Goal: Information Seeking & Learning: Learn about a topic

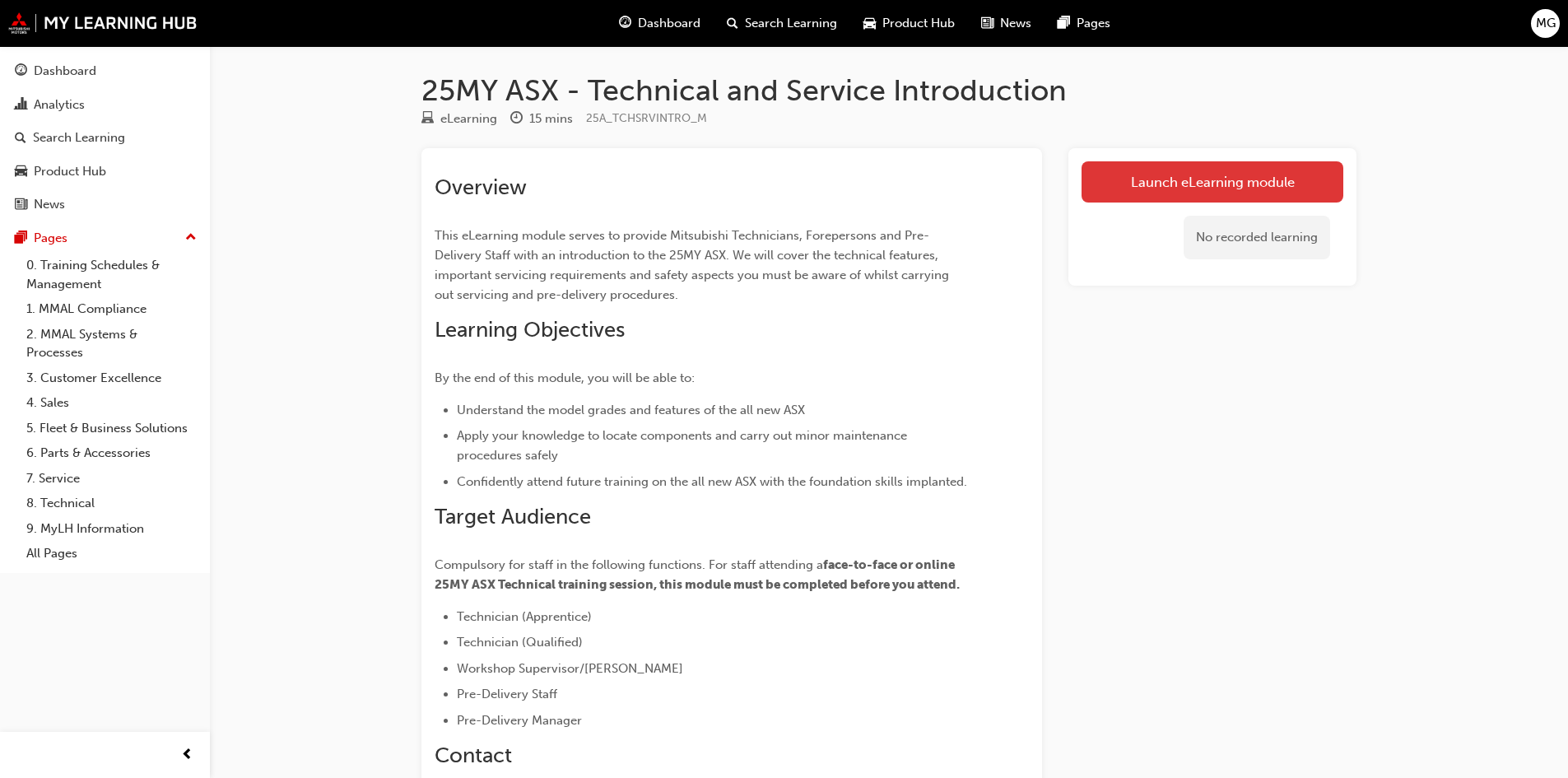
click at [1190, 186] on link "Launch eLearning module" at bounding box center [1212, 182] width 262 height 41
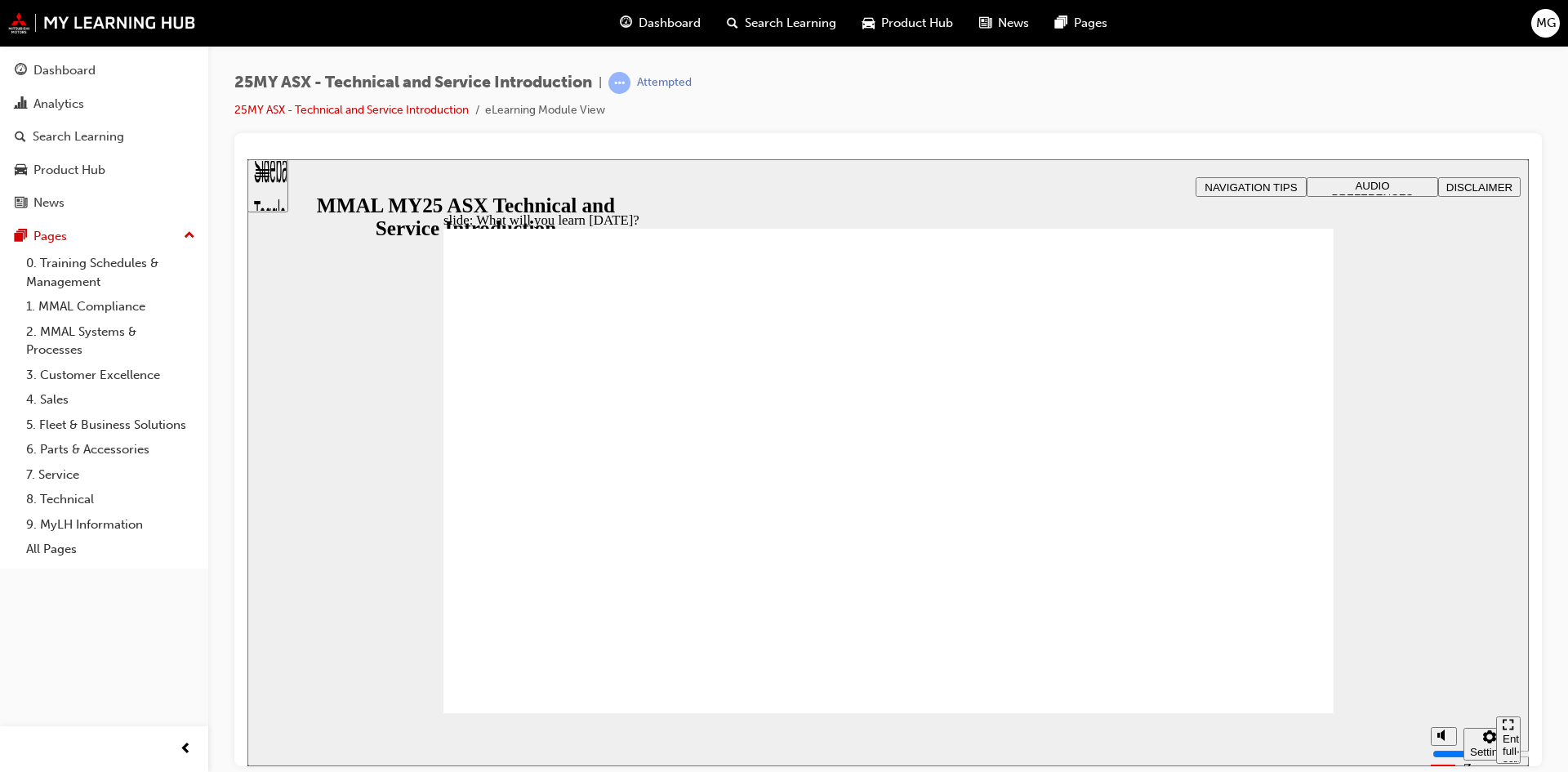
drag, startPoint x: 492, startPoint y: 371, endPoint x: 491, endPoint y: 426, distance: 55.0
drag, startPoint x: 491, startPoint y: 426, endPoint x: 492, endPoint y: 489, distance: 63.0
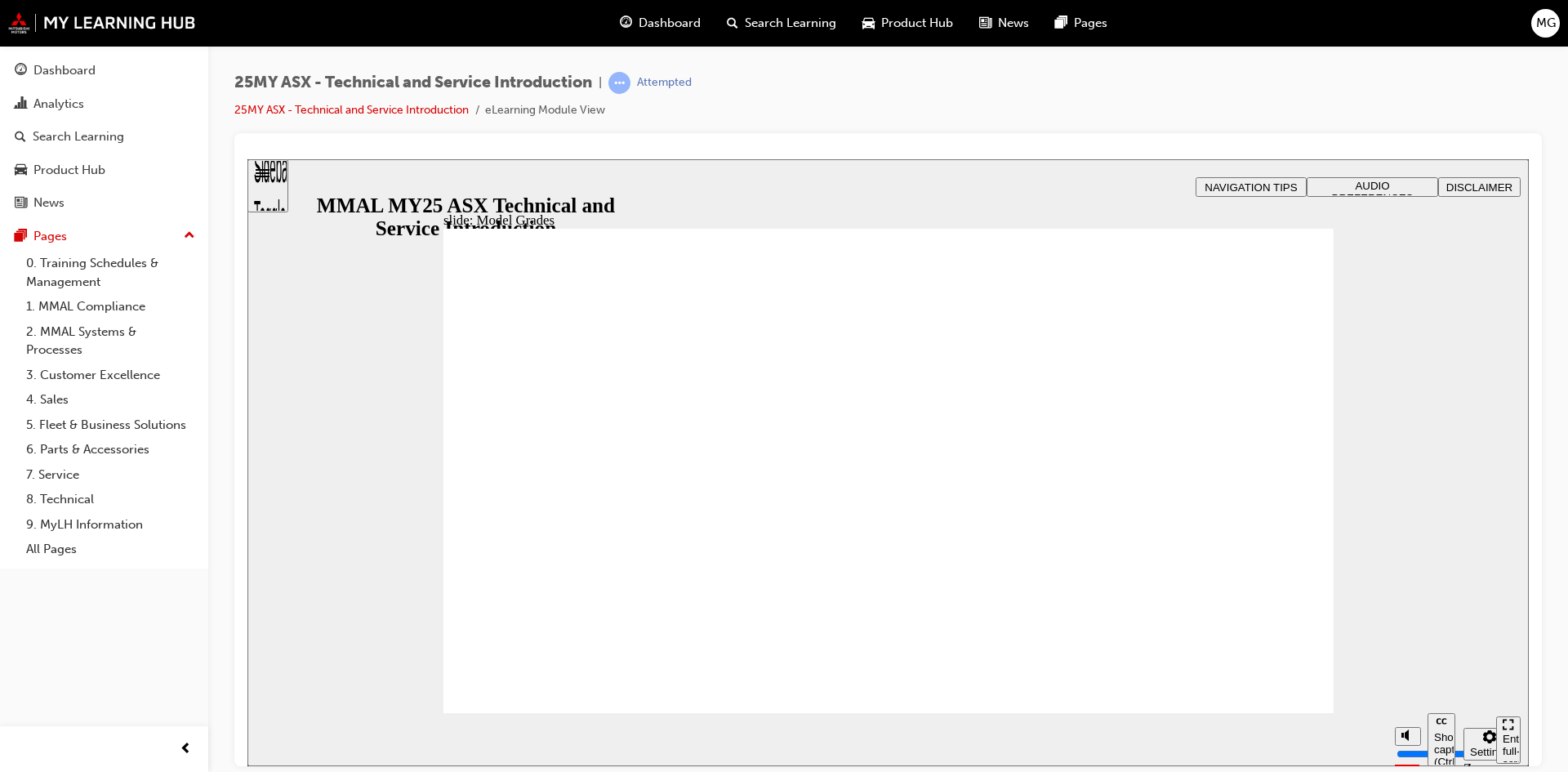
drag, startPoint x: 1225, startPoint y: 682, endPoint x: 1230, endPoint y: 697, distance: 15.8
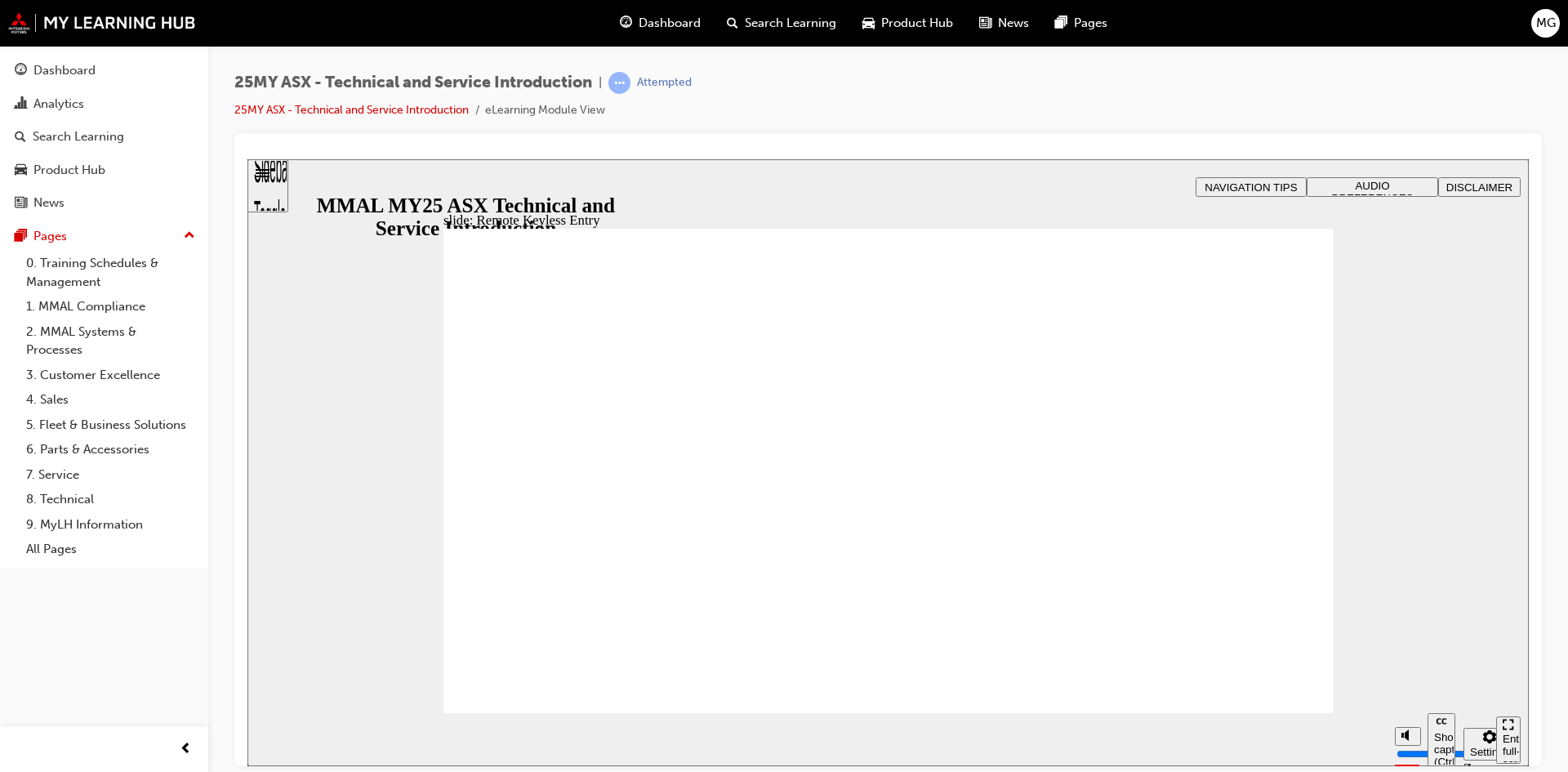
type input "21"
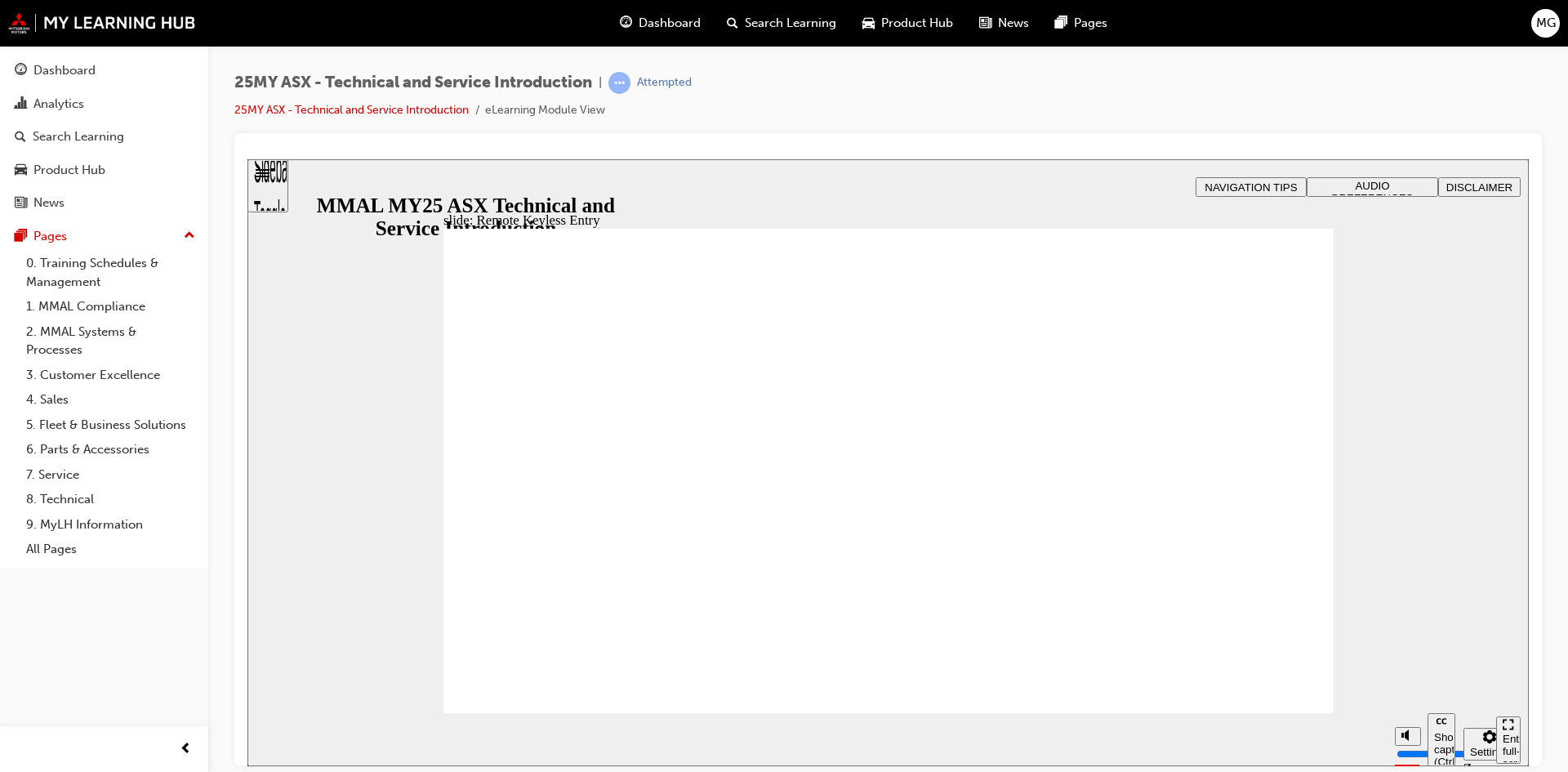
type input "11"
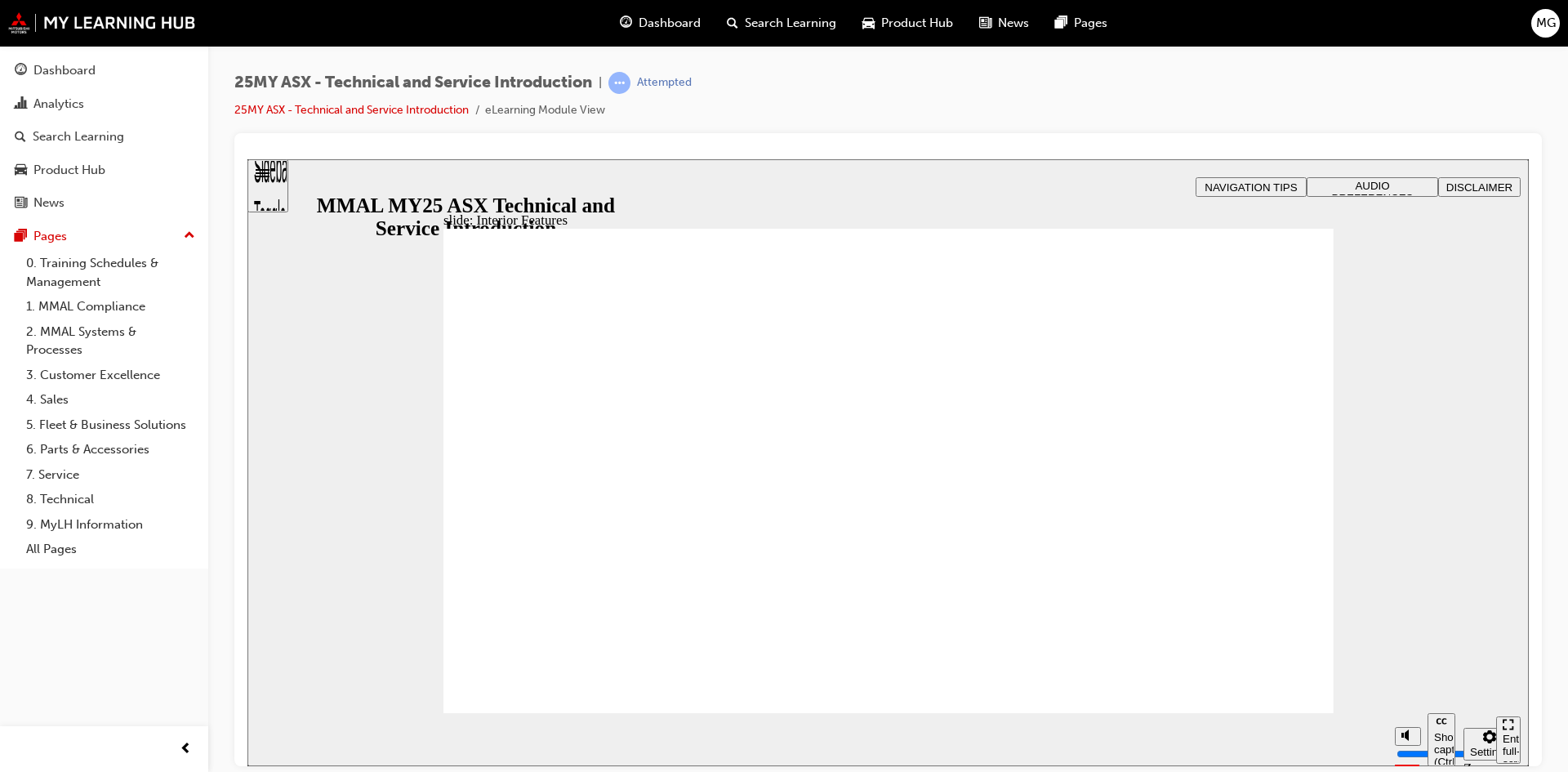
type input "15"
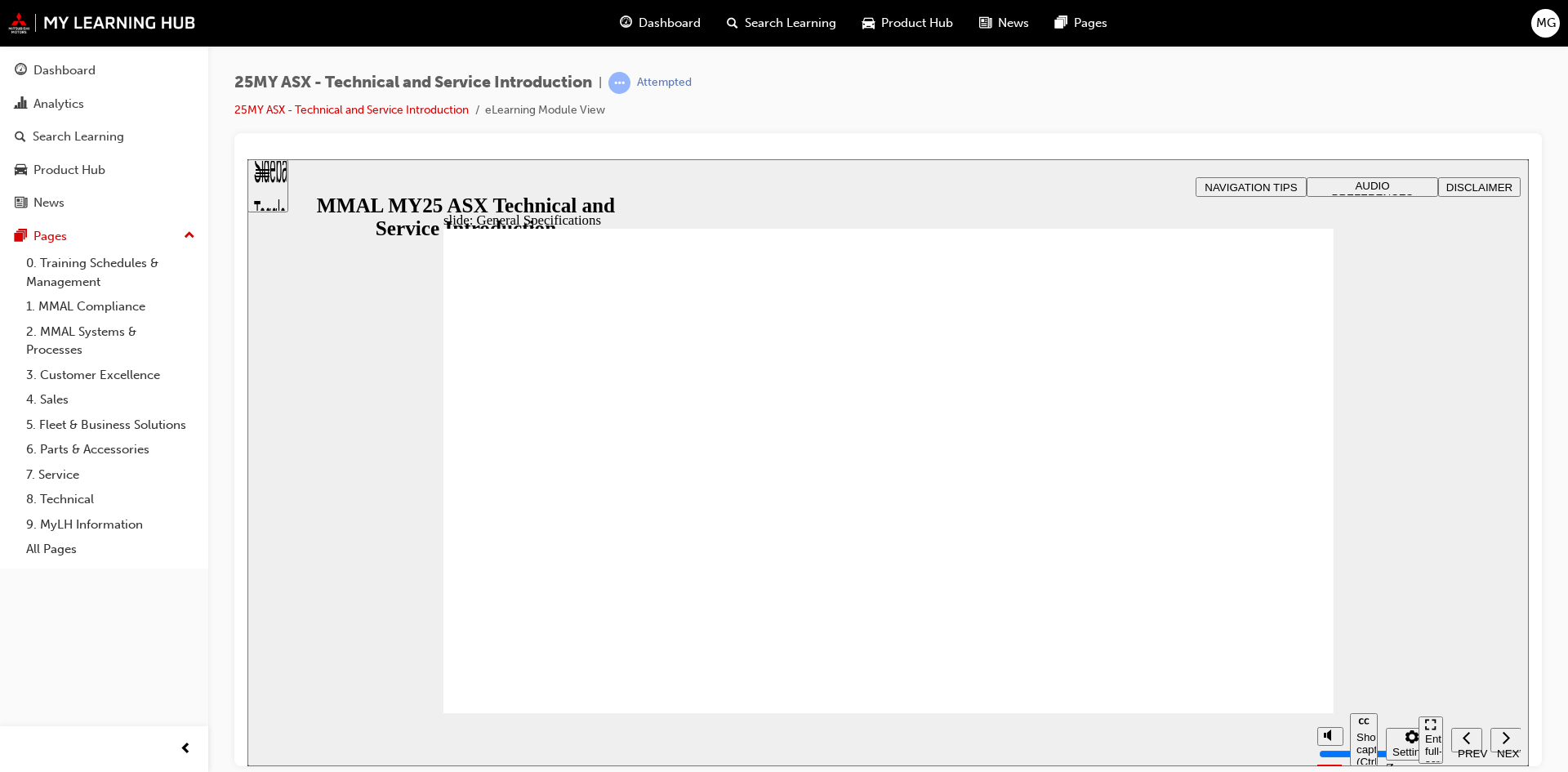
drag, startPoint x: 1024, startPoint y: 423, endPoint x: 1134, endPoint y: 414, distance: 110.4
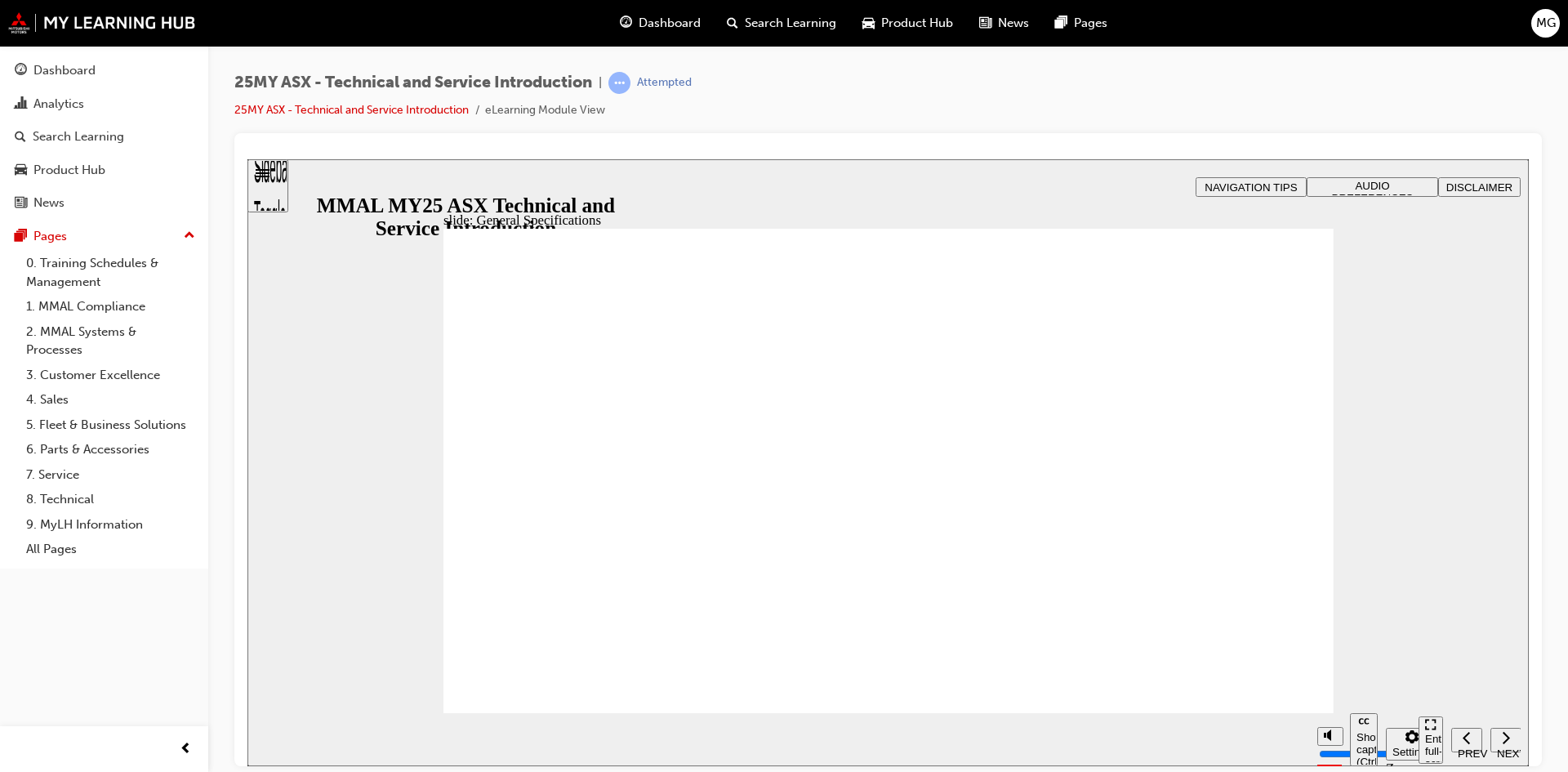
drag, startPoint x: 1143, startPoint y: 413, endPoint x: 1061, endPoint y: 417, distance: 82.1
drag, startPoint x: 1234, startPoint y: 605, endPoint x: 1181, endPoint y: 605, distance: 53.0
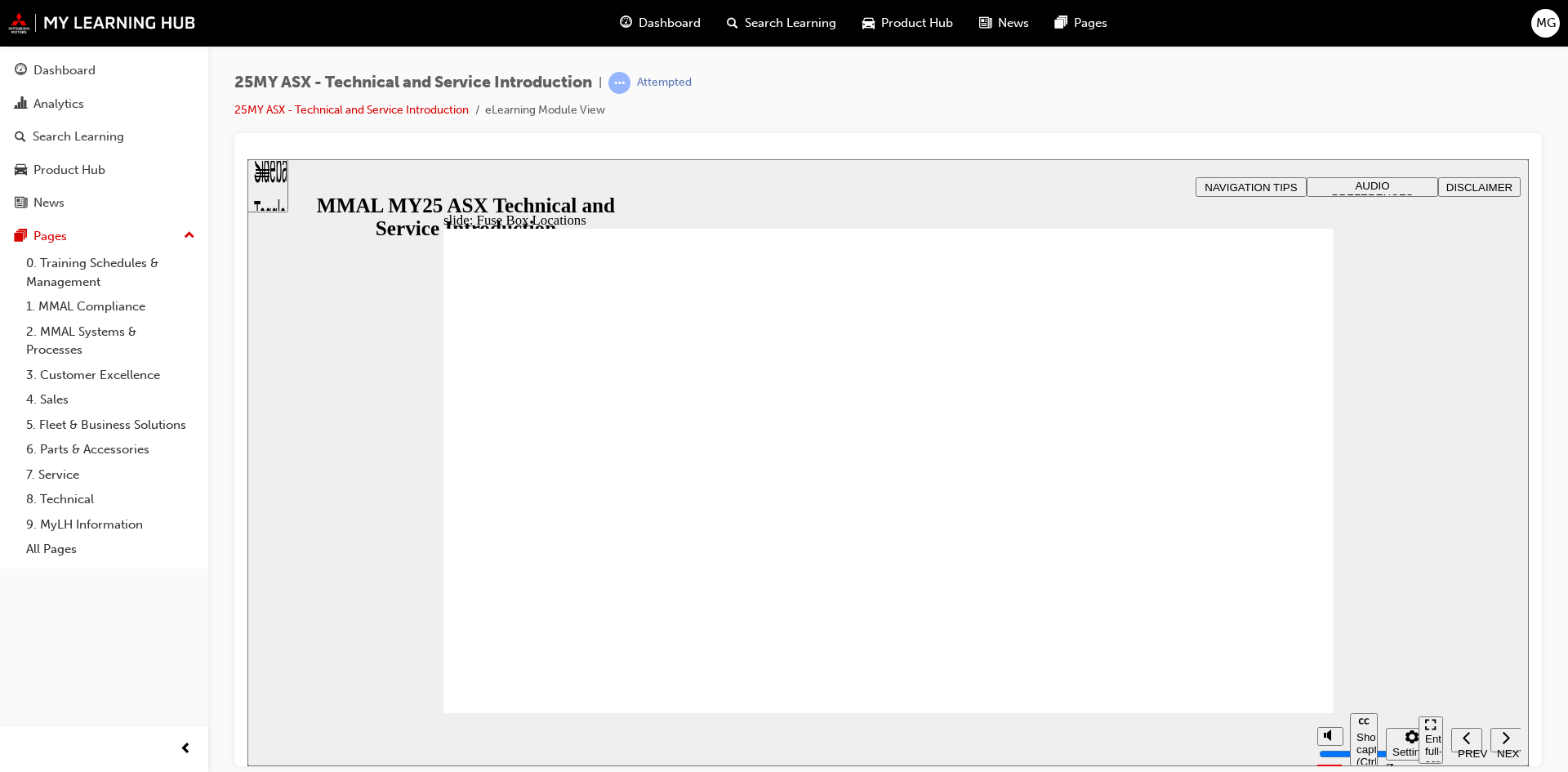
drag, startPoint x: 976, startPoint y: 636, endPoint x: 1149, endPoint y: 636, distance: 173.0
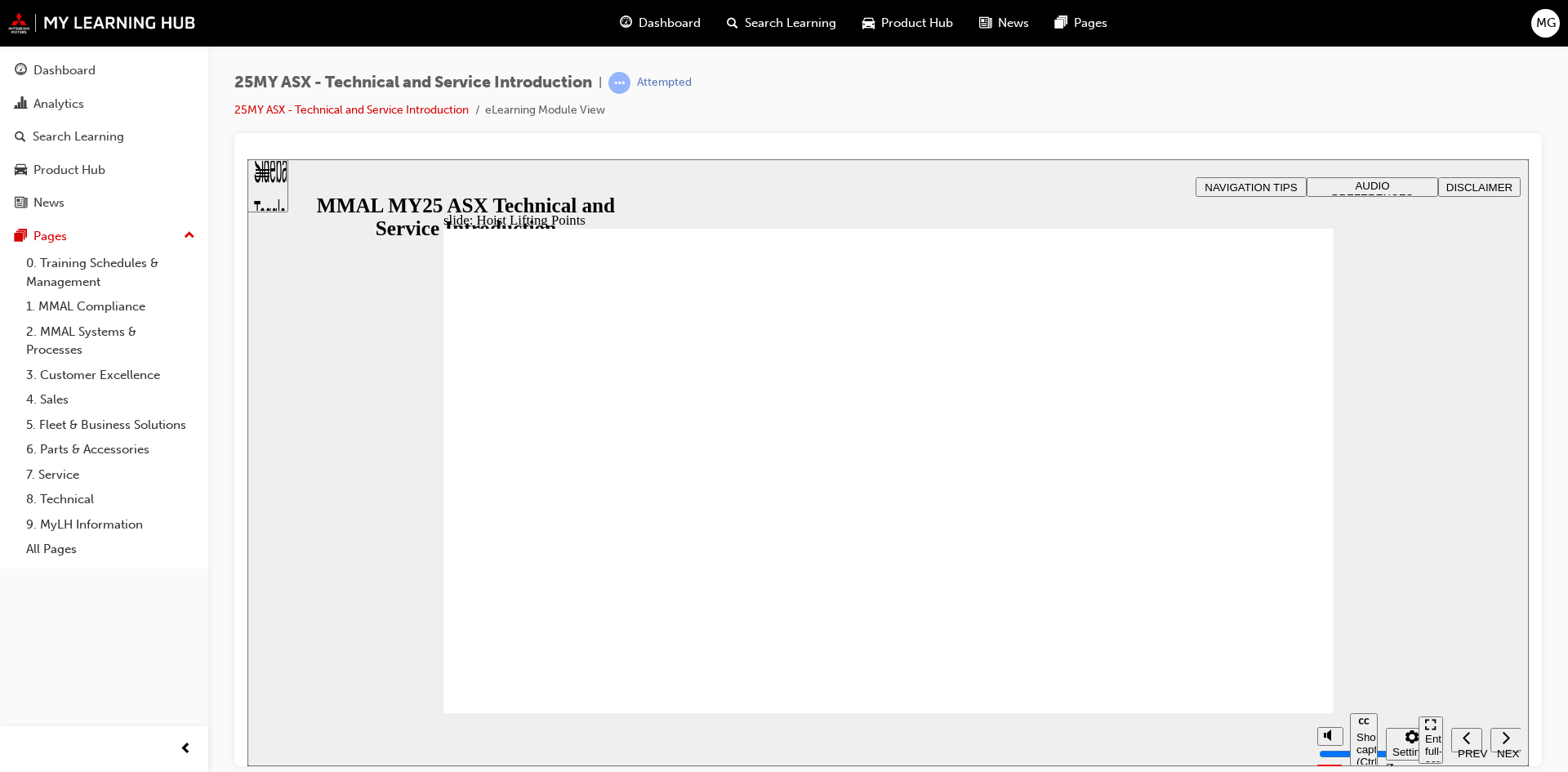
click at [1143, 703] on span "Rectangle 2 Hoist Lifting Points Click the tabs to learn more. Group 11 Oval 12…" at bounding box center [888, 728] width 891 height 1001
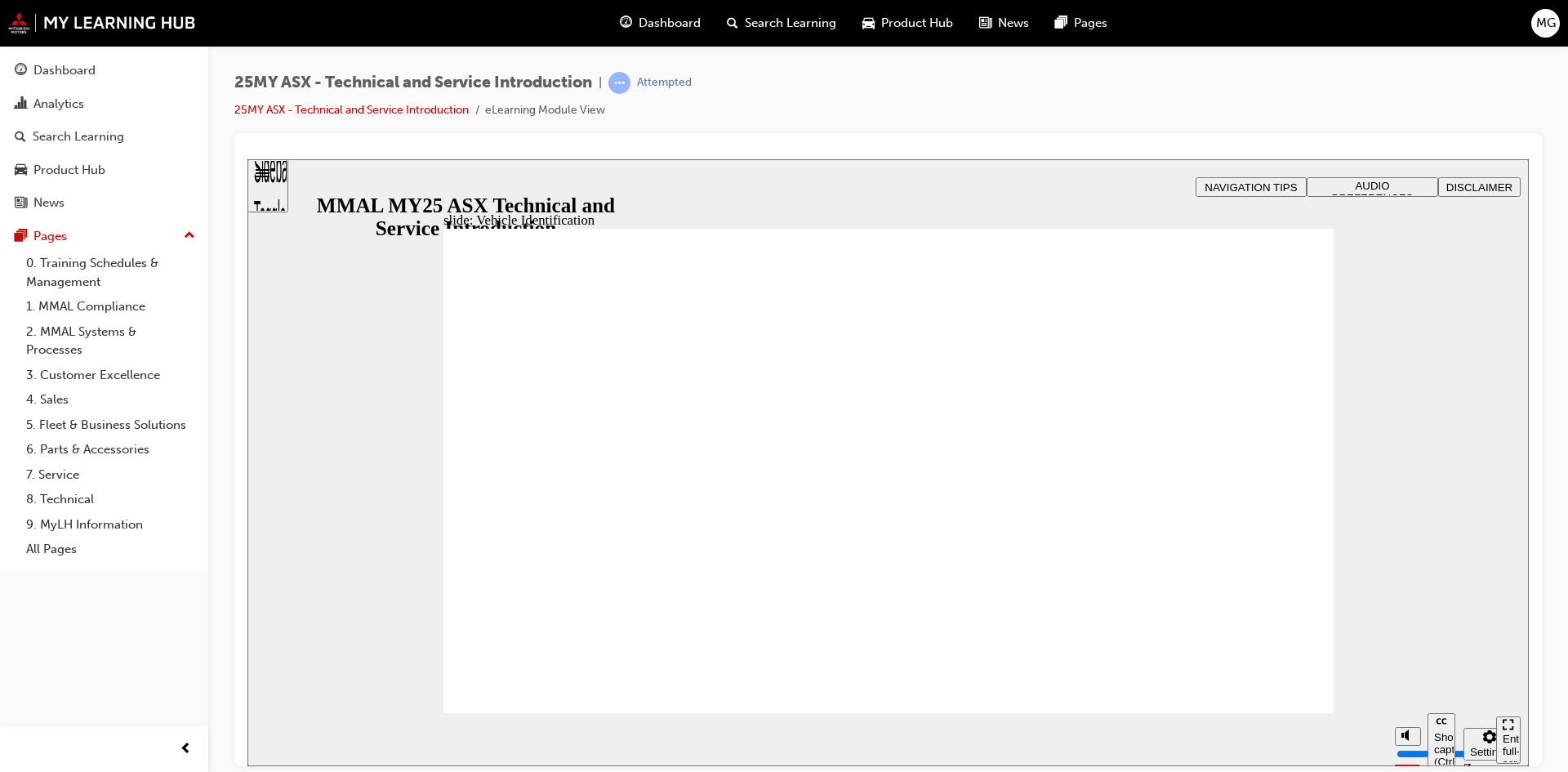
click at [1132, 702] on span "Rectangle B N Rectangle 2 Rectangle 3 Vehicle Identification In this section we…" at bounding box center [888, 728] width 891 height 1001
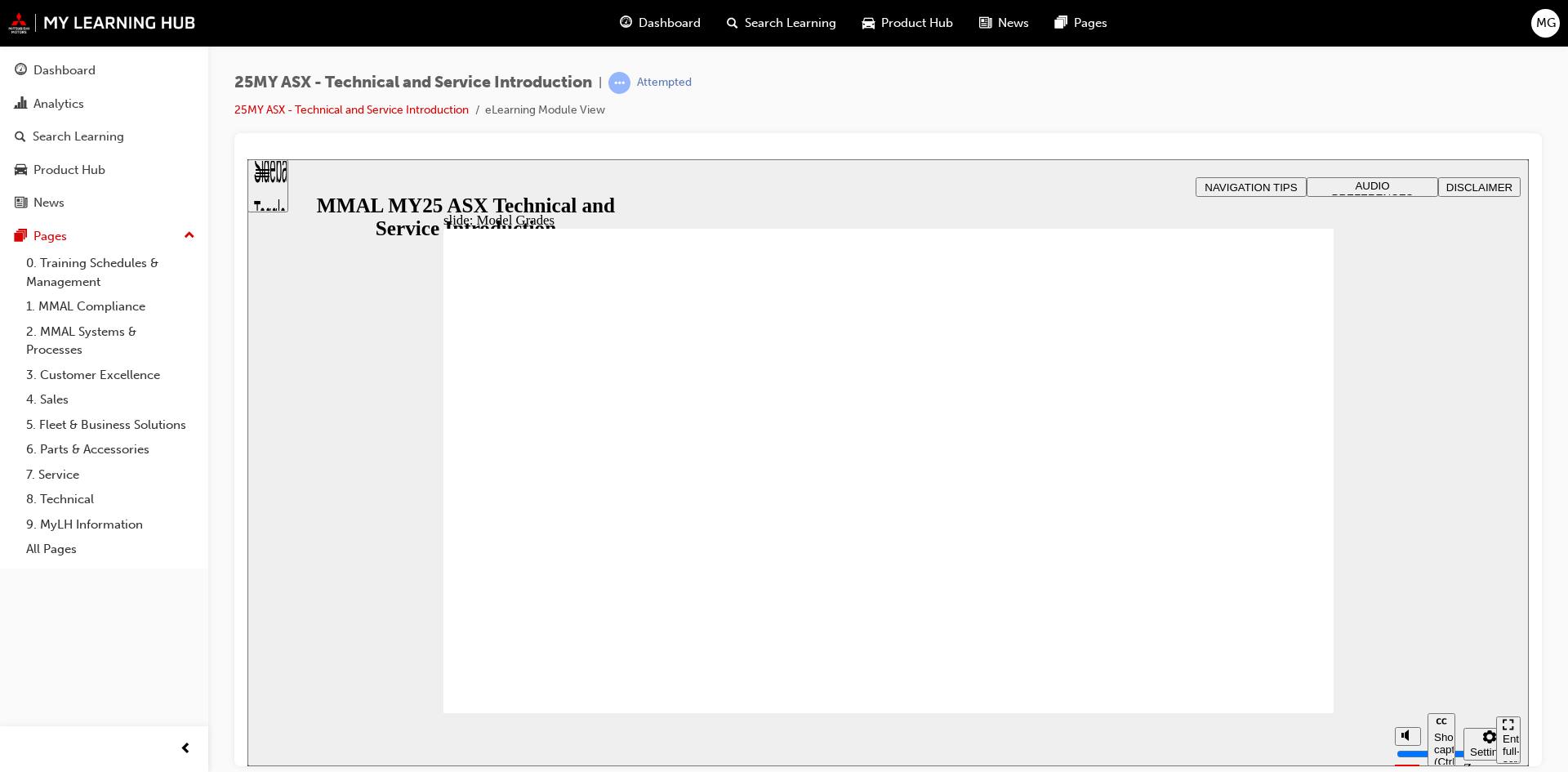
drag, startPoint x: 1297, startPoint y: 238, endPoint x: 1268, endPoint y: 276, distance: 47.8
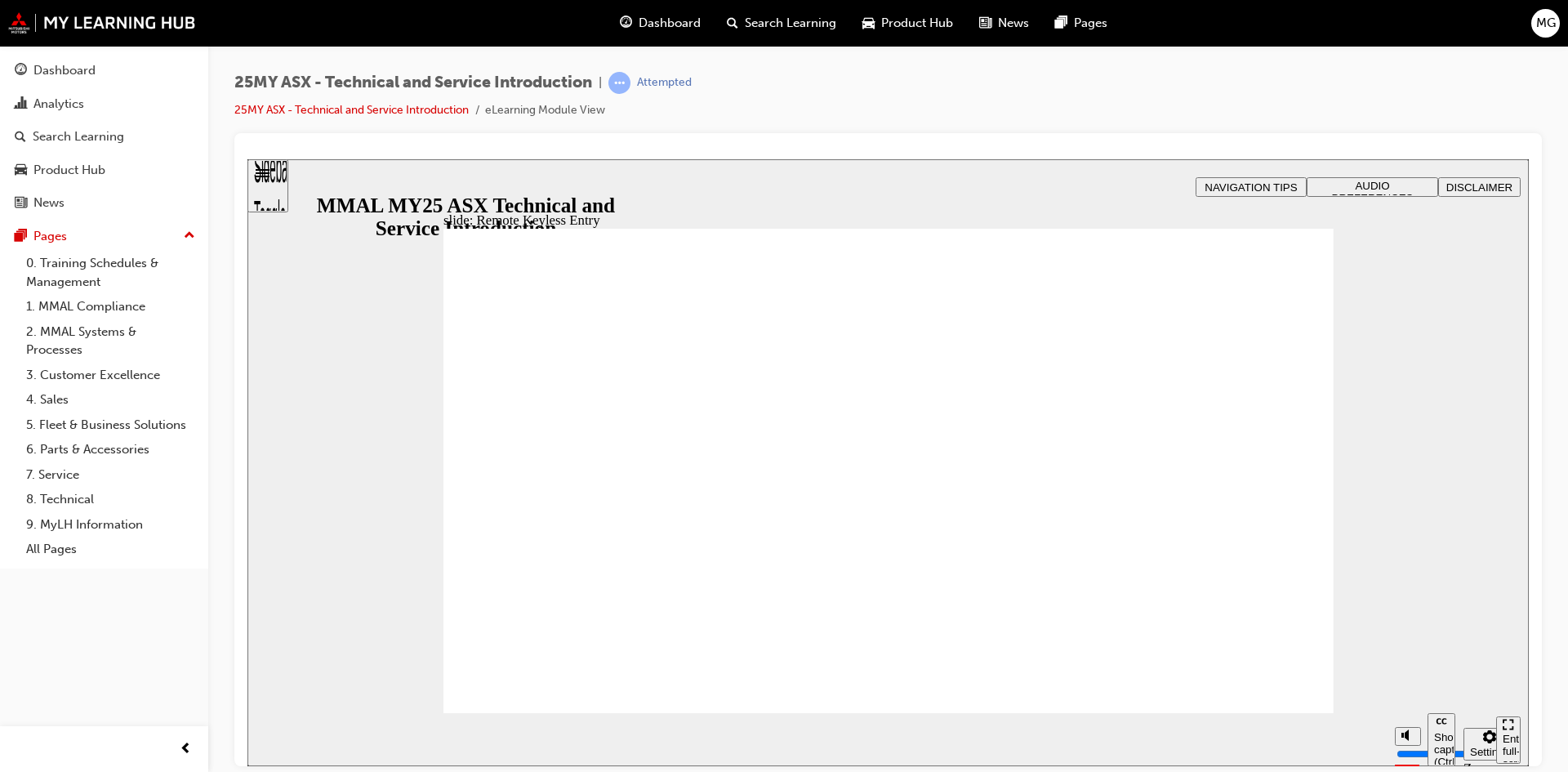
click at [1285, 203] on div "slide: Remote Keyless Entry Vector.svg SMART CARD (Remote) Each model grade of …" at bounding box center [888, 462] width 1281 height 607
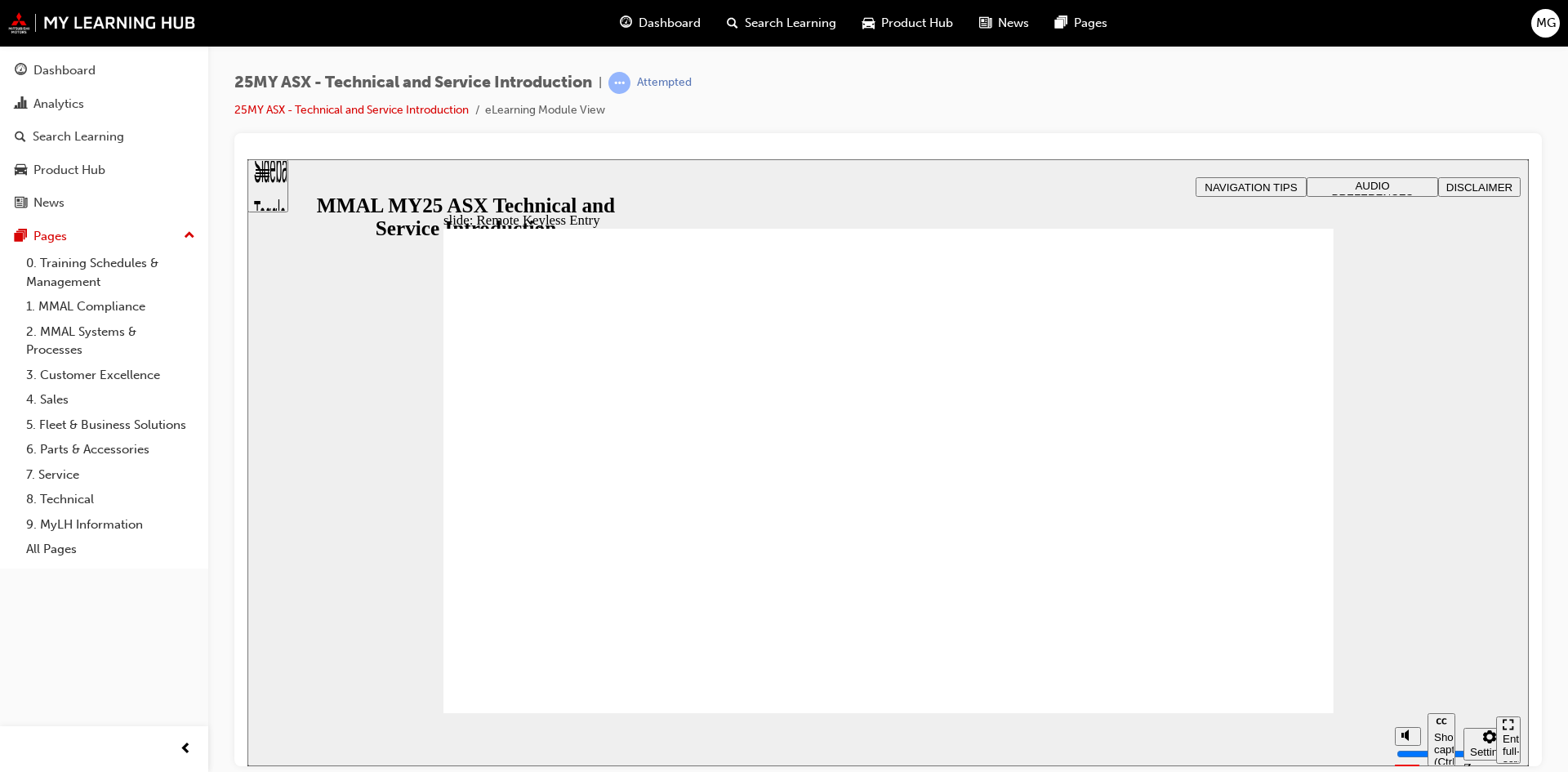
click at [1349, 464] on div "slide: Remote Keyless Entry Vector.svg WELCOME LIGHTING playback speed 2 1.75 1…" at bounding box center [888, 462] width 1281 height 607
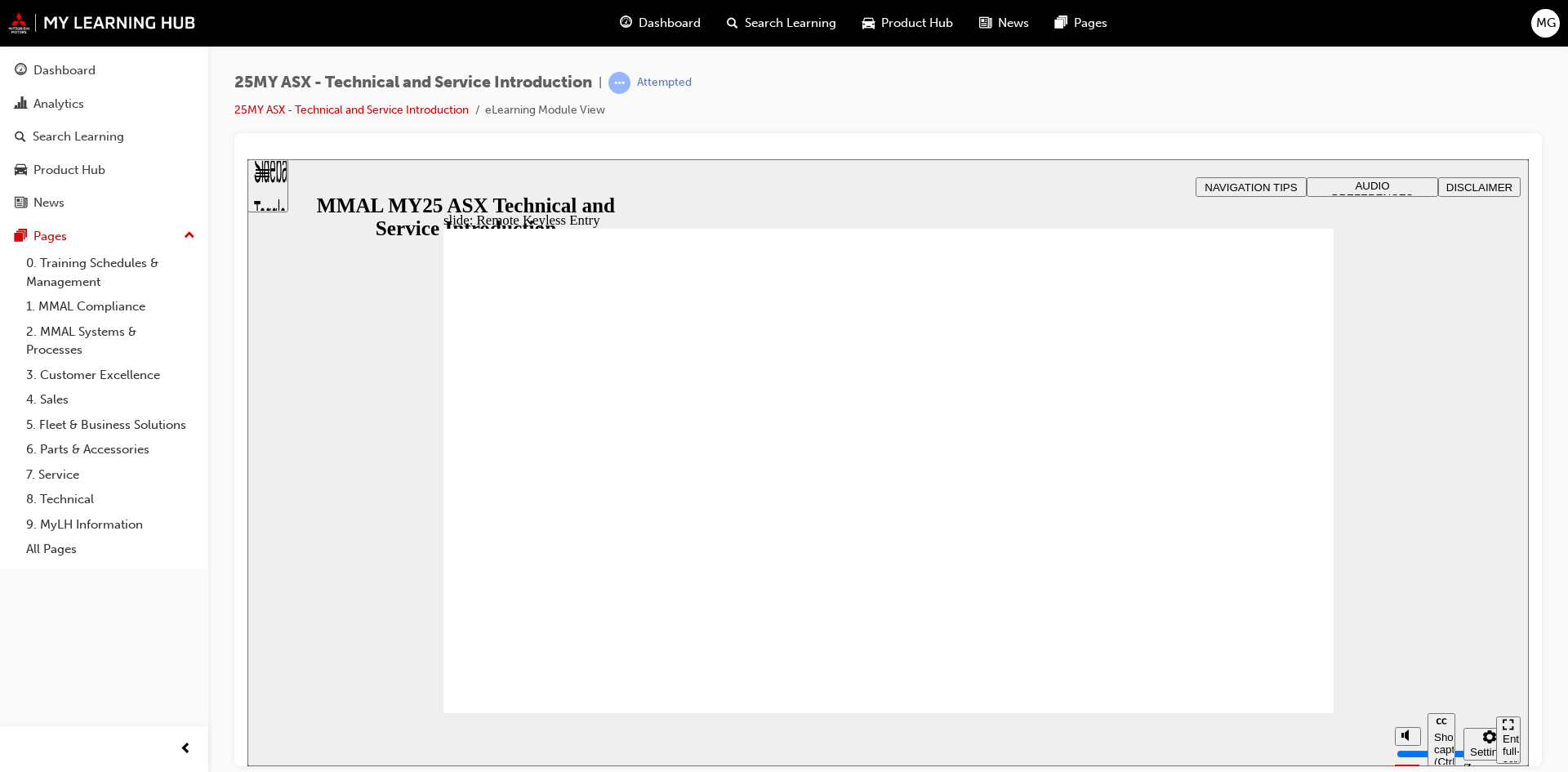
type input "14"
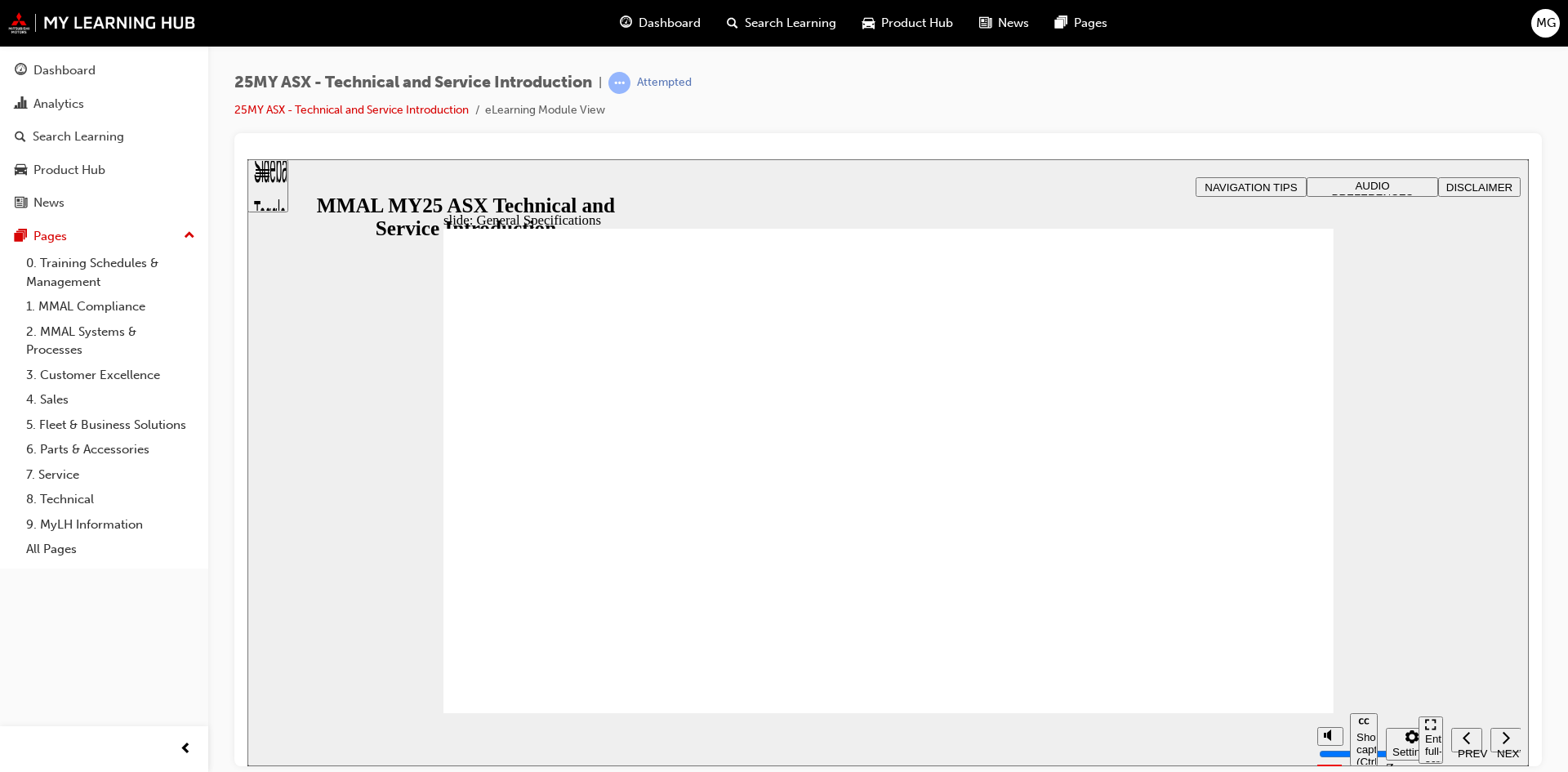
drag, startPoint x: 1384, startPoint y: 504, endPoint x: 1373, endPoint y: 517, distance: 17.0
click at [1380, 514] on div "slide: Interior Features Rectangle B N Rectangle 2 Rectangle 3 Interior Feature…" at bounding box center [888, 462] width 1281 height 607
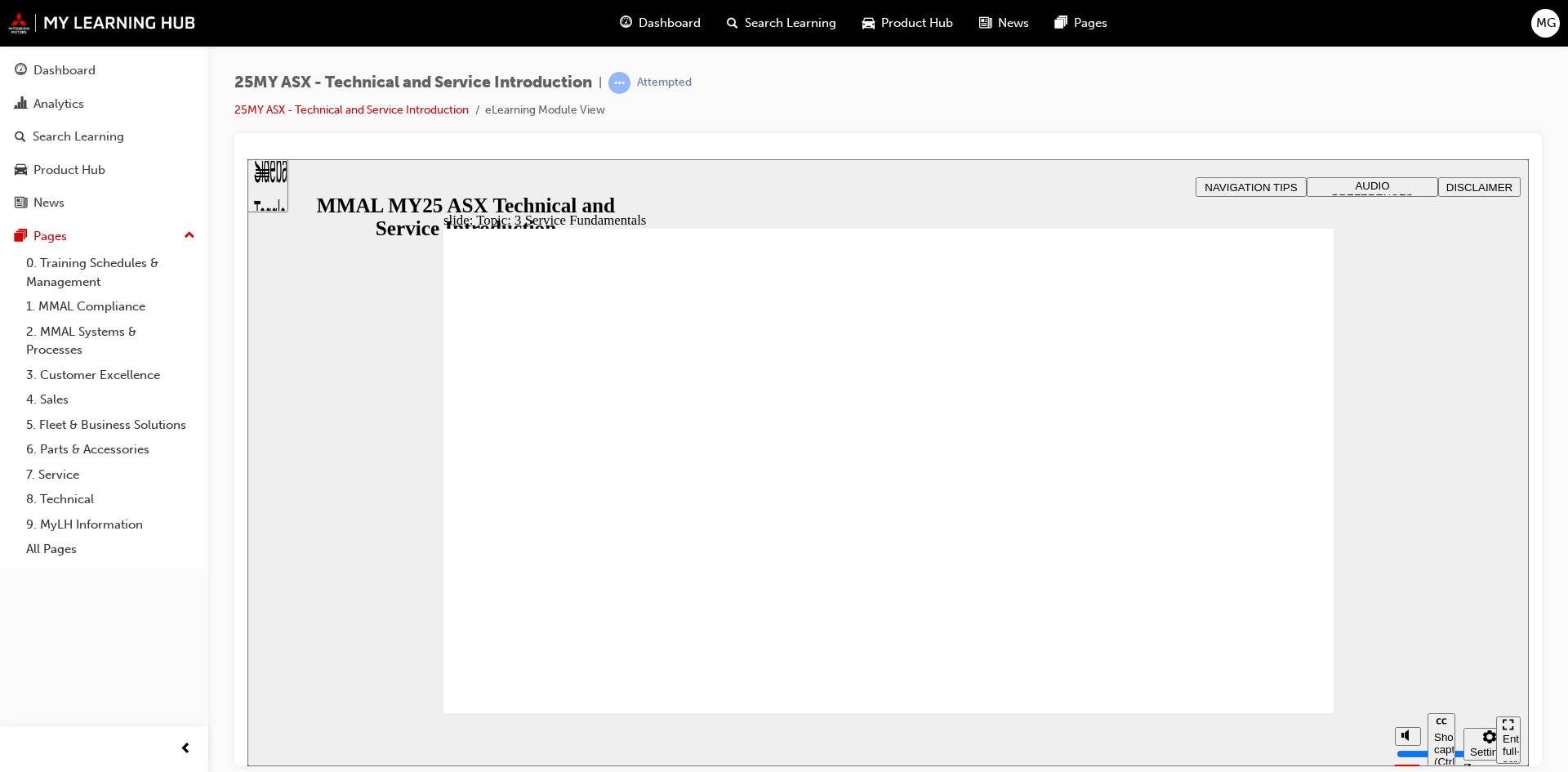
click at [1262, 693] on span "Rectangle B N Rectangle 2 Rectangle 3 Vehicle Identification In this section we…" at bounding box center [888, 728] width 891 height 1001
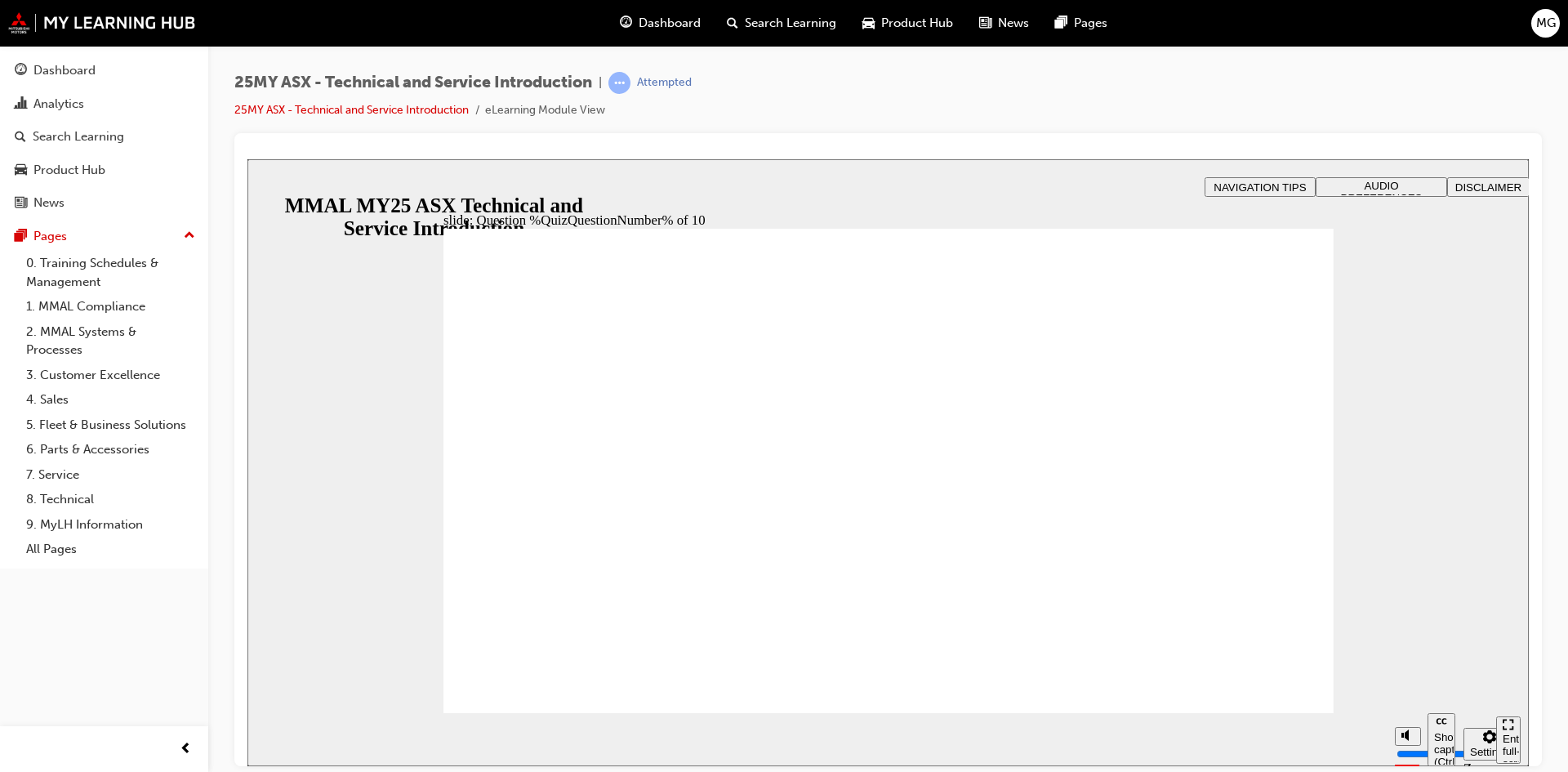
radio input "true"
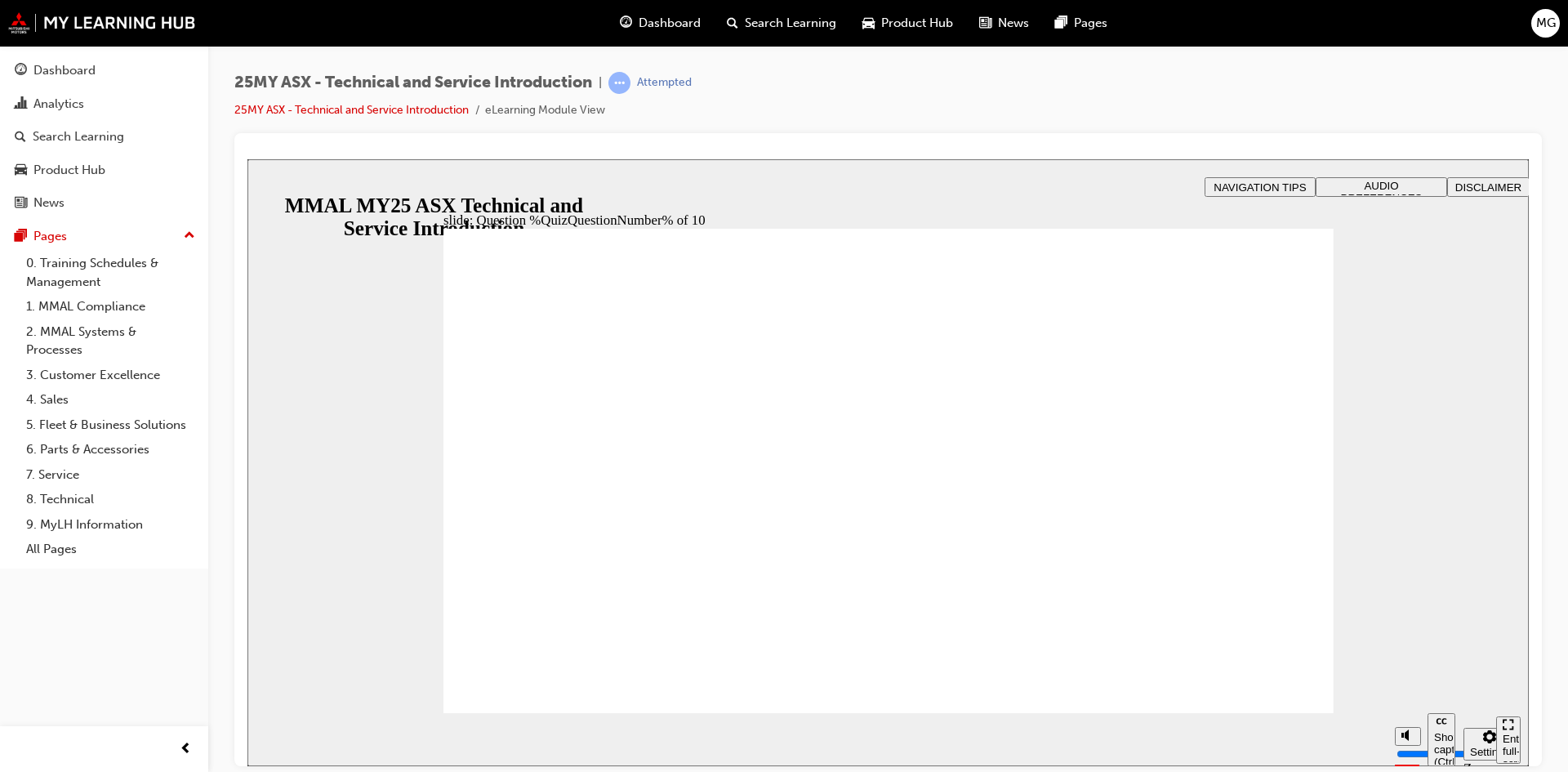
radio input "true"
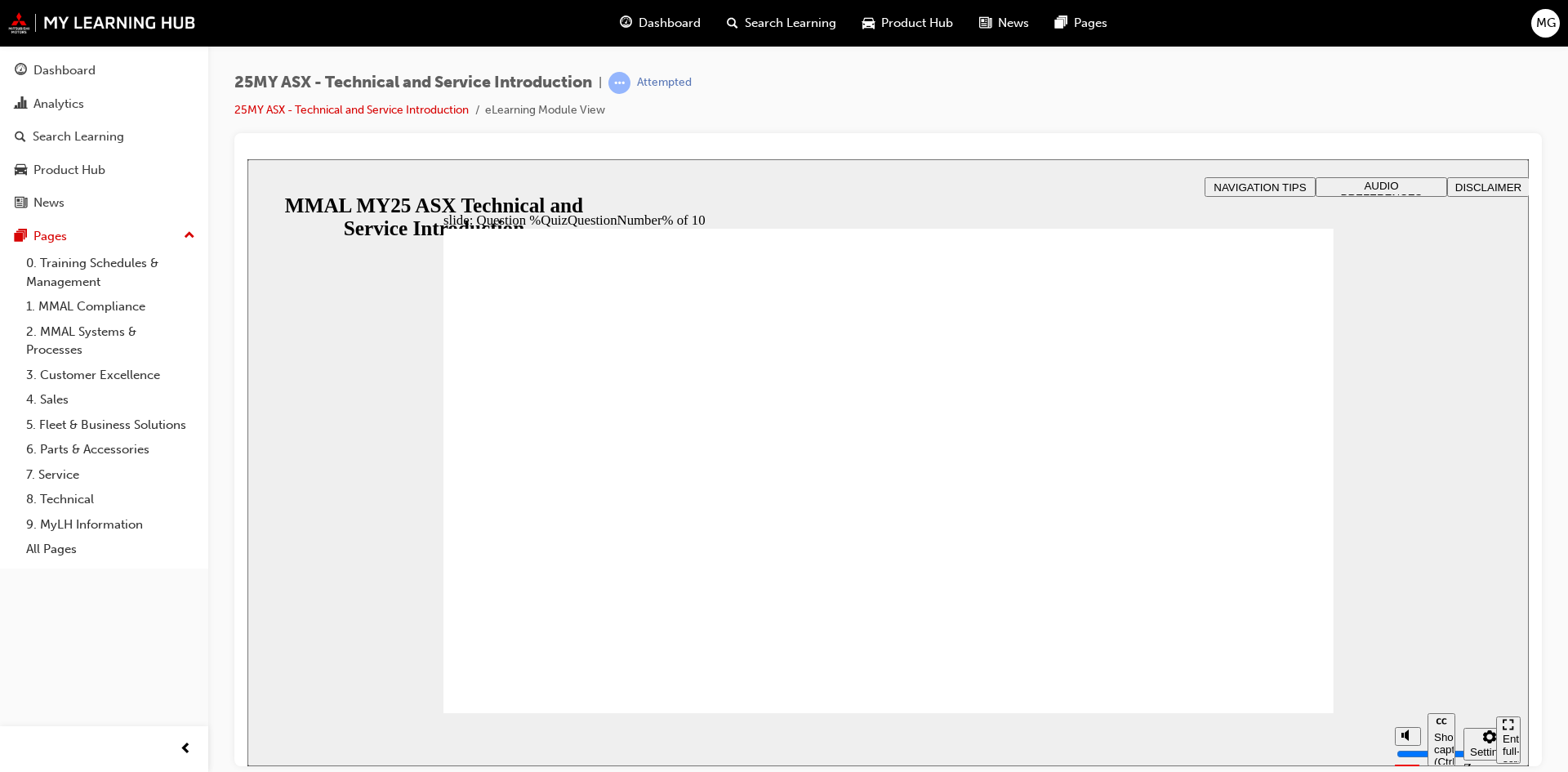
radio input "false"
radio input "true"
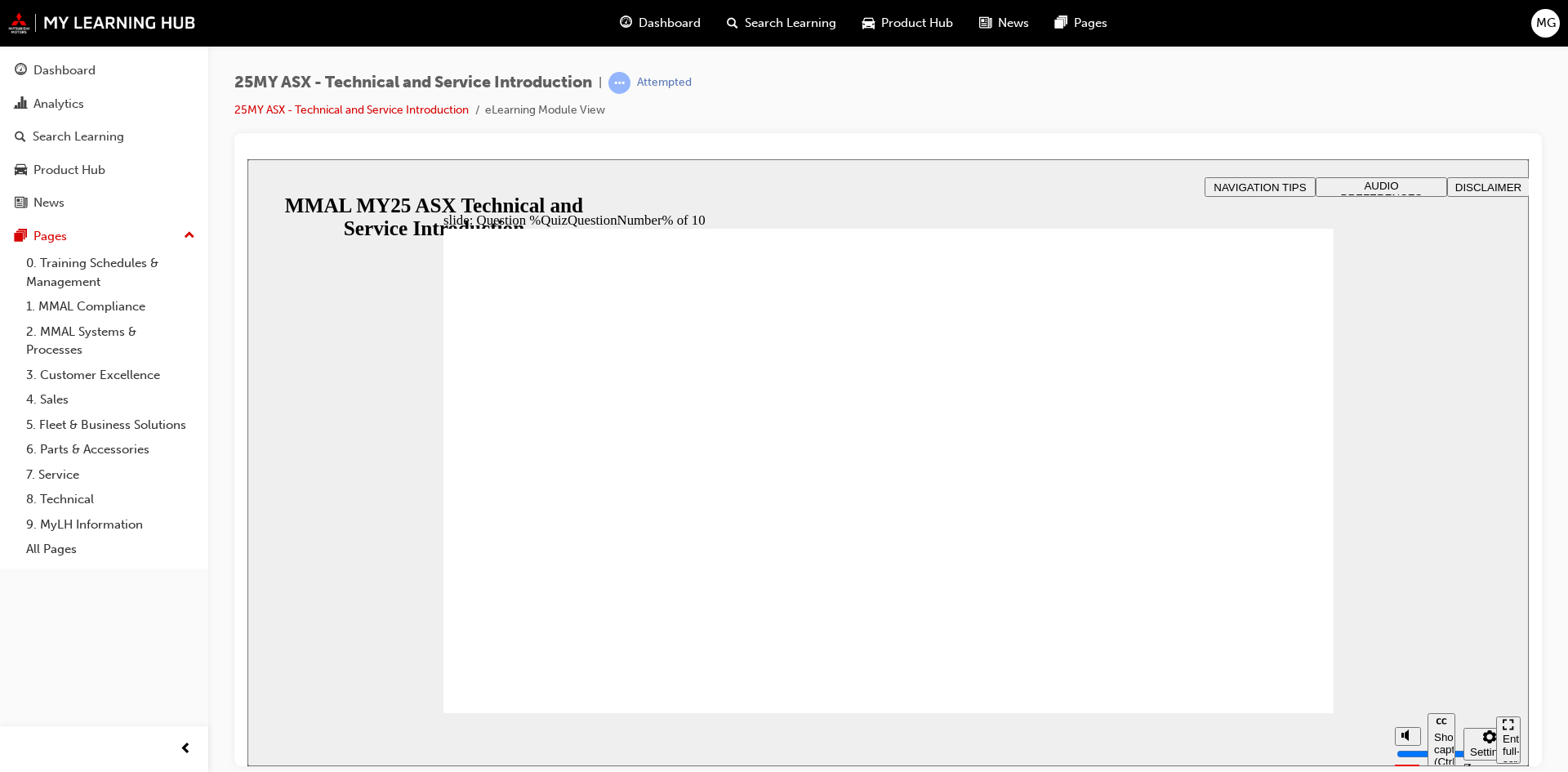
radio input "true"
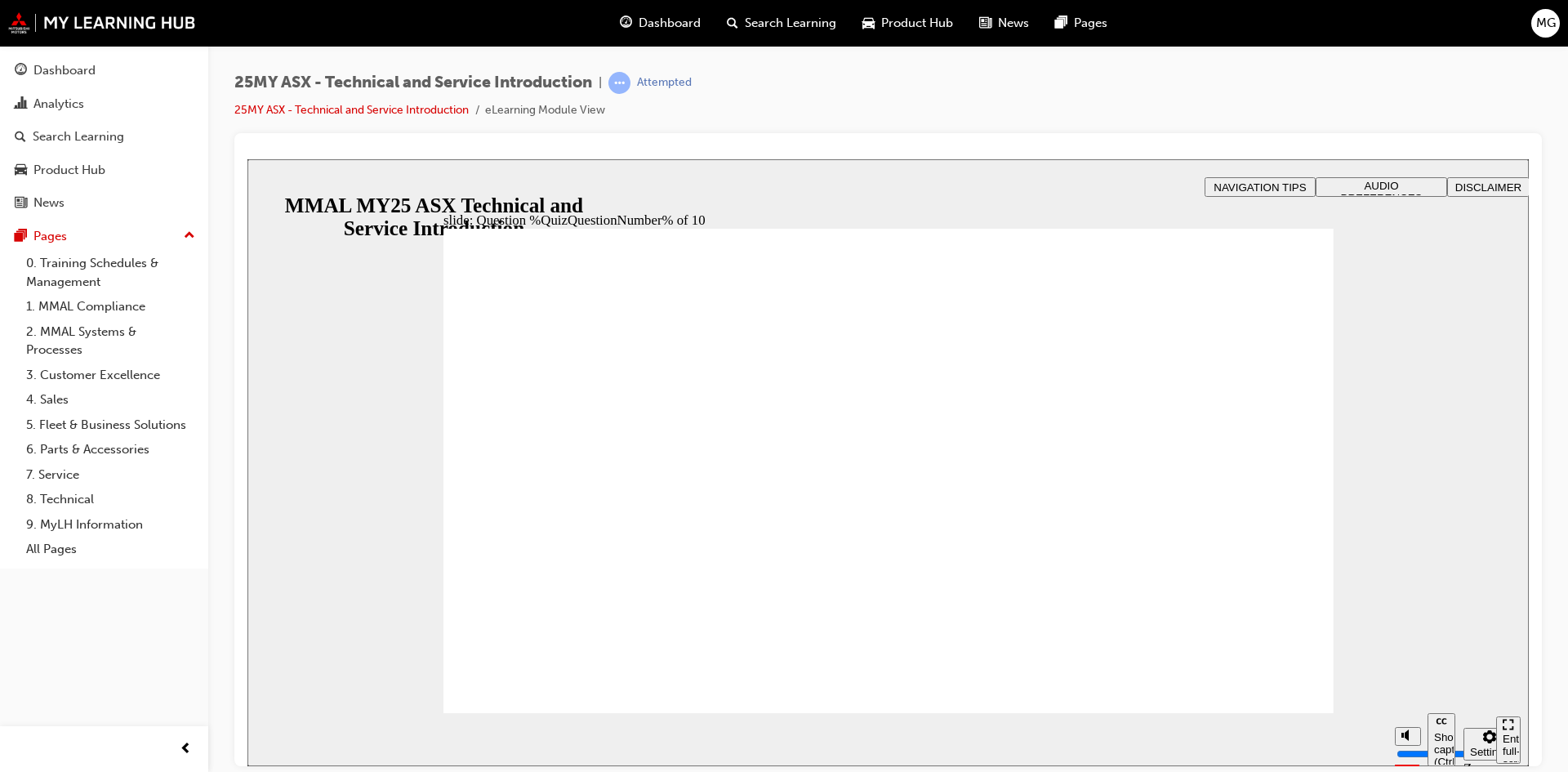
radio input "true"
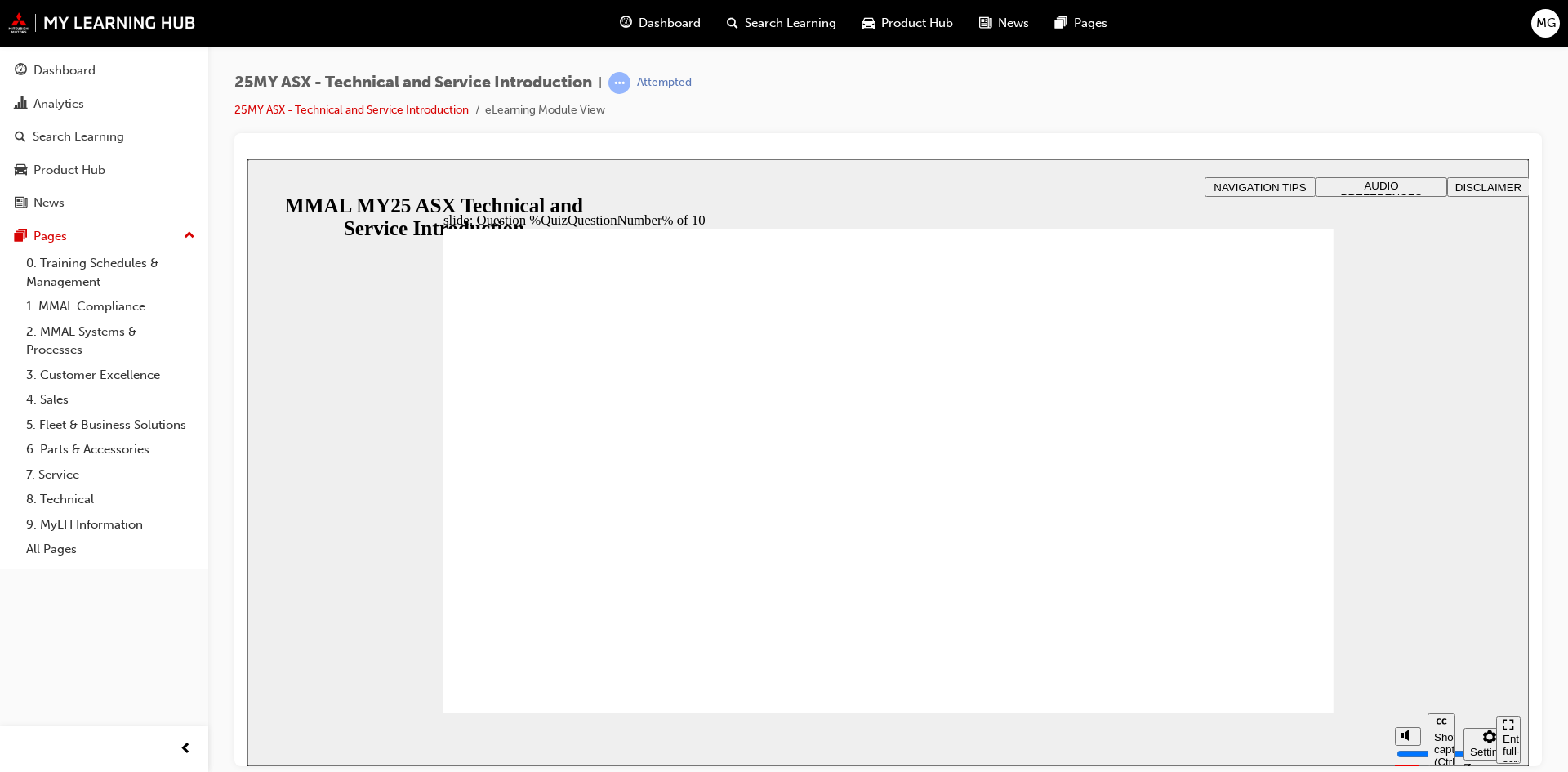
radio input "true"
click at [432, 681] on div "slide: Question %QuizQuestionNumber% of 10 Rectangle B N Rectangle 2 Rectangle …" at bounding box center [888, 462] width 1281 height 607
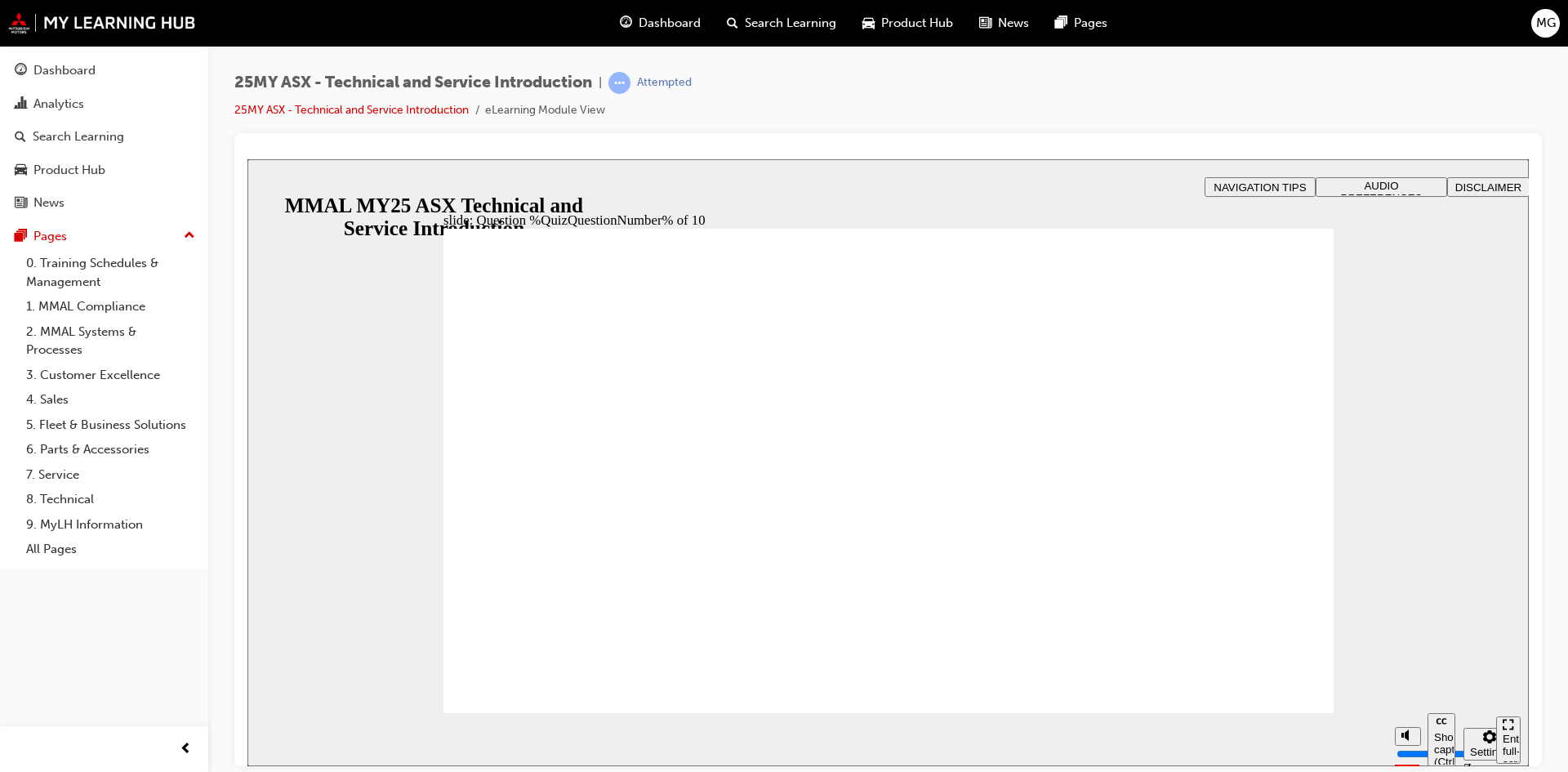
radio input "true"
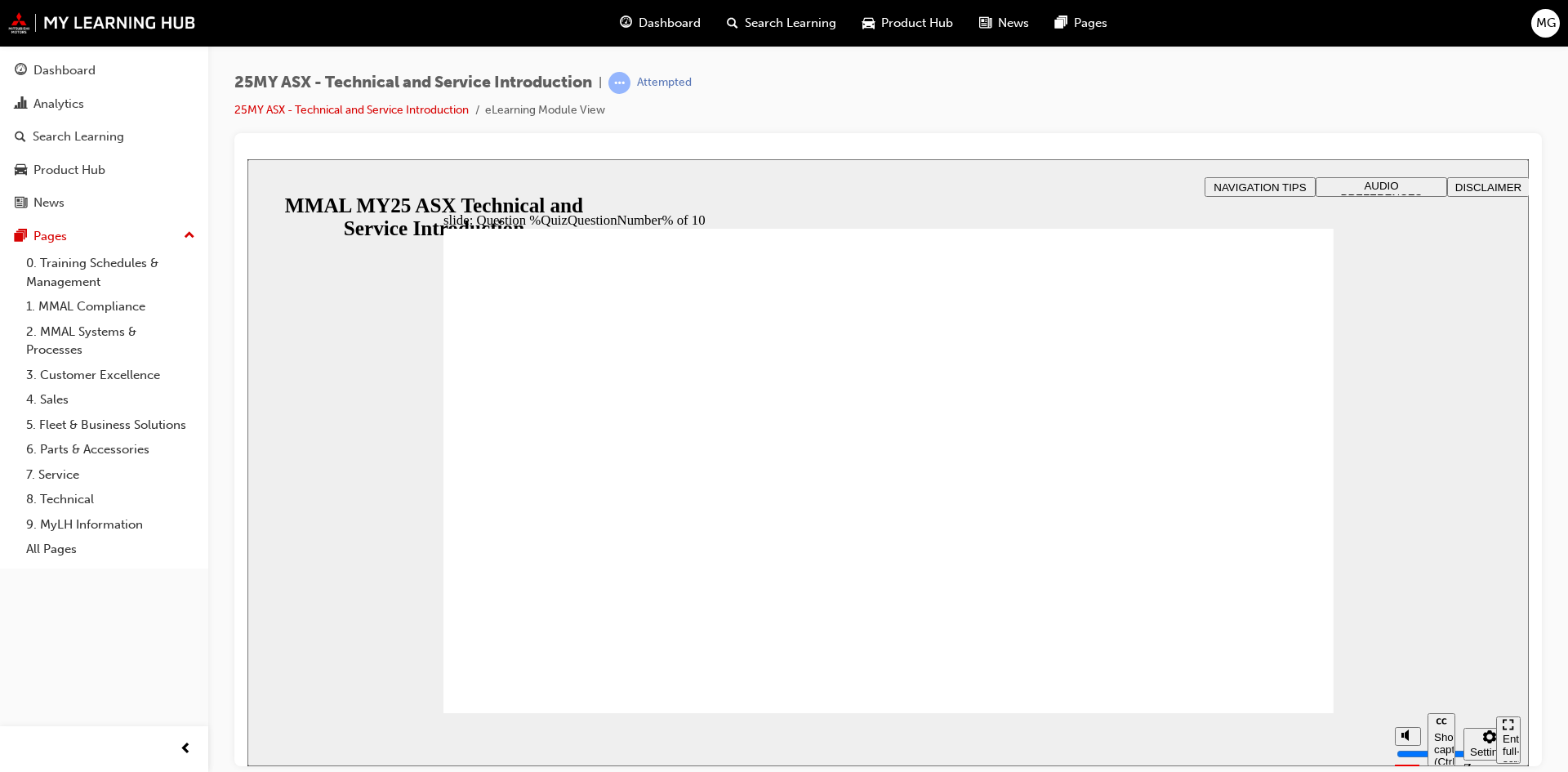
radio input "true"
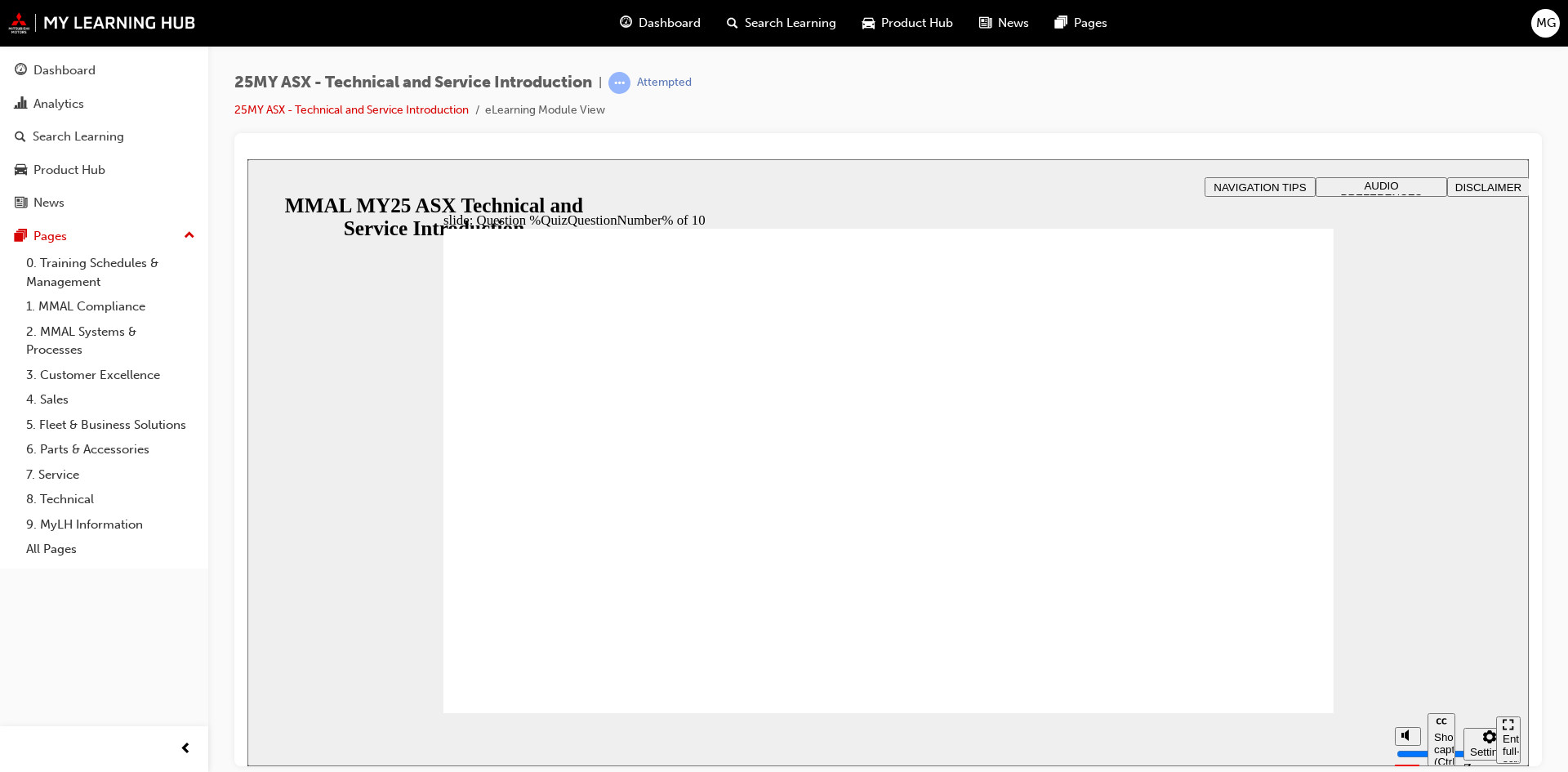
radio input "true"
